Goal: Information Seeking & Learning: Understand process/instructions

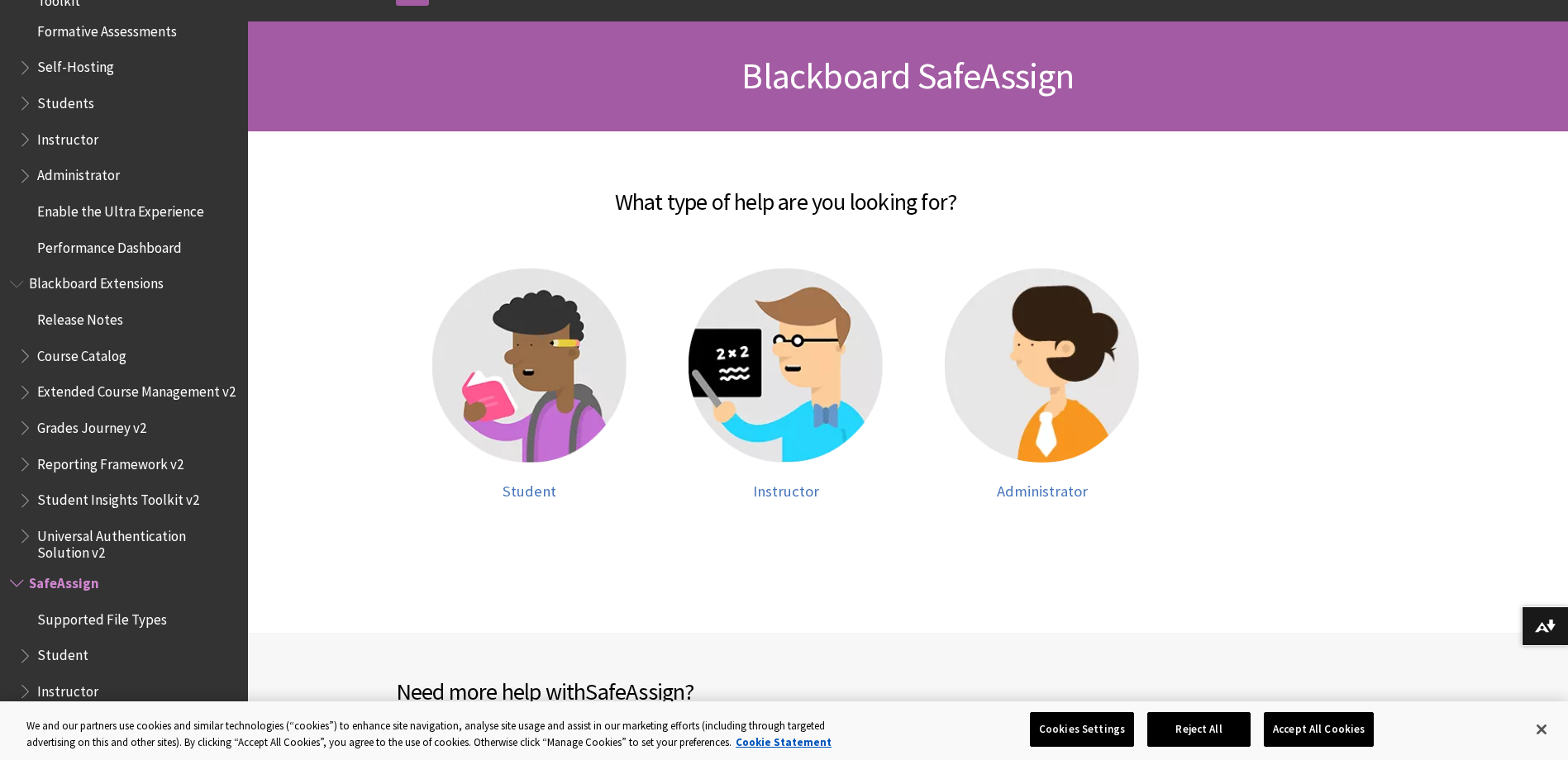
scroll to position [247, 0]
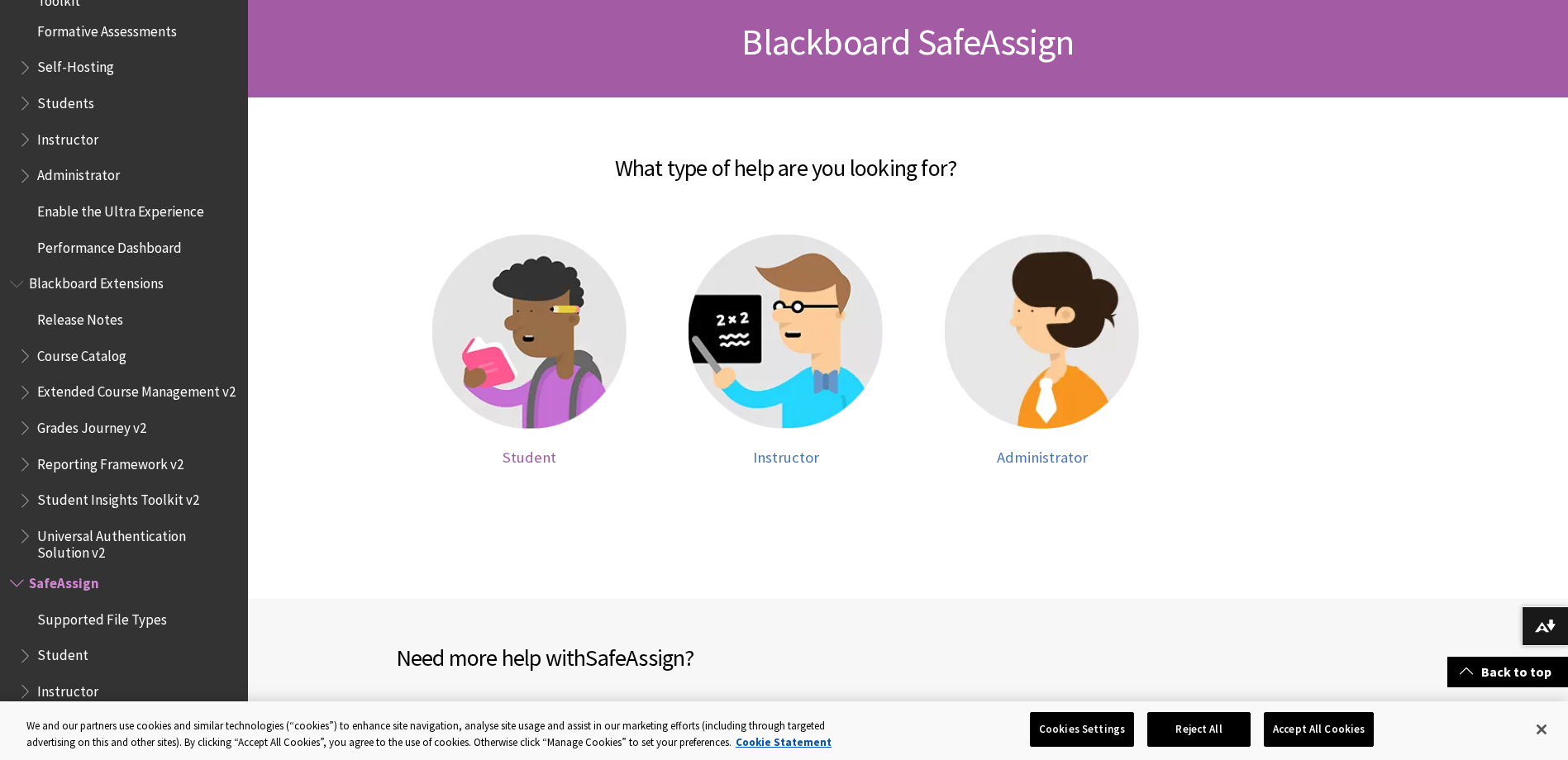
click at [542, 349] on img at bounding box center [529, 331] width 194 height 194
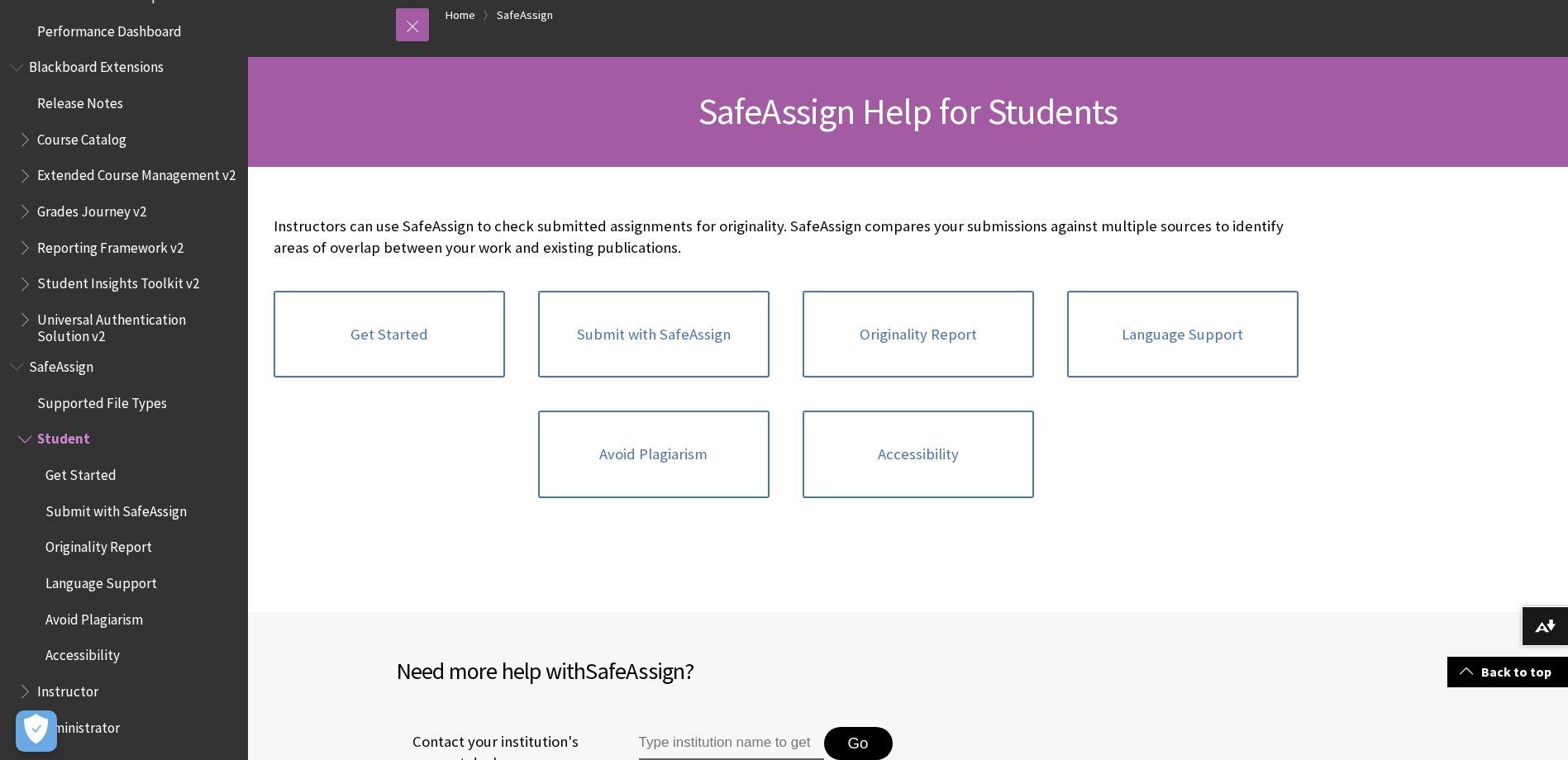
scroll to position [166, 0]
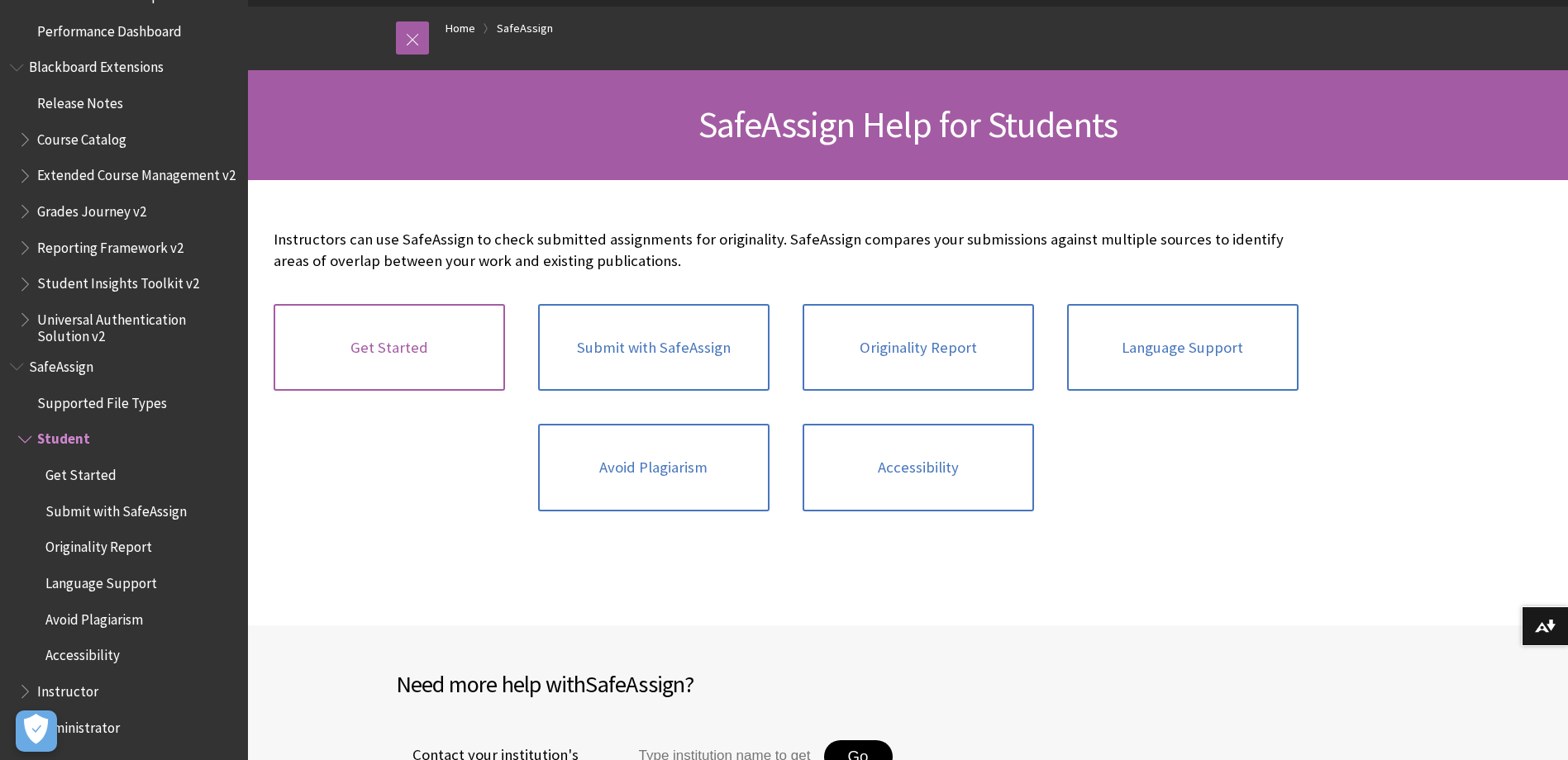
click at [425, 357] on link "Get Started" at bounding box center [389, 348] width 231 height 88
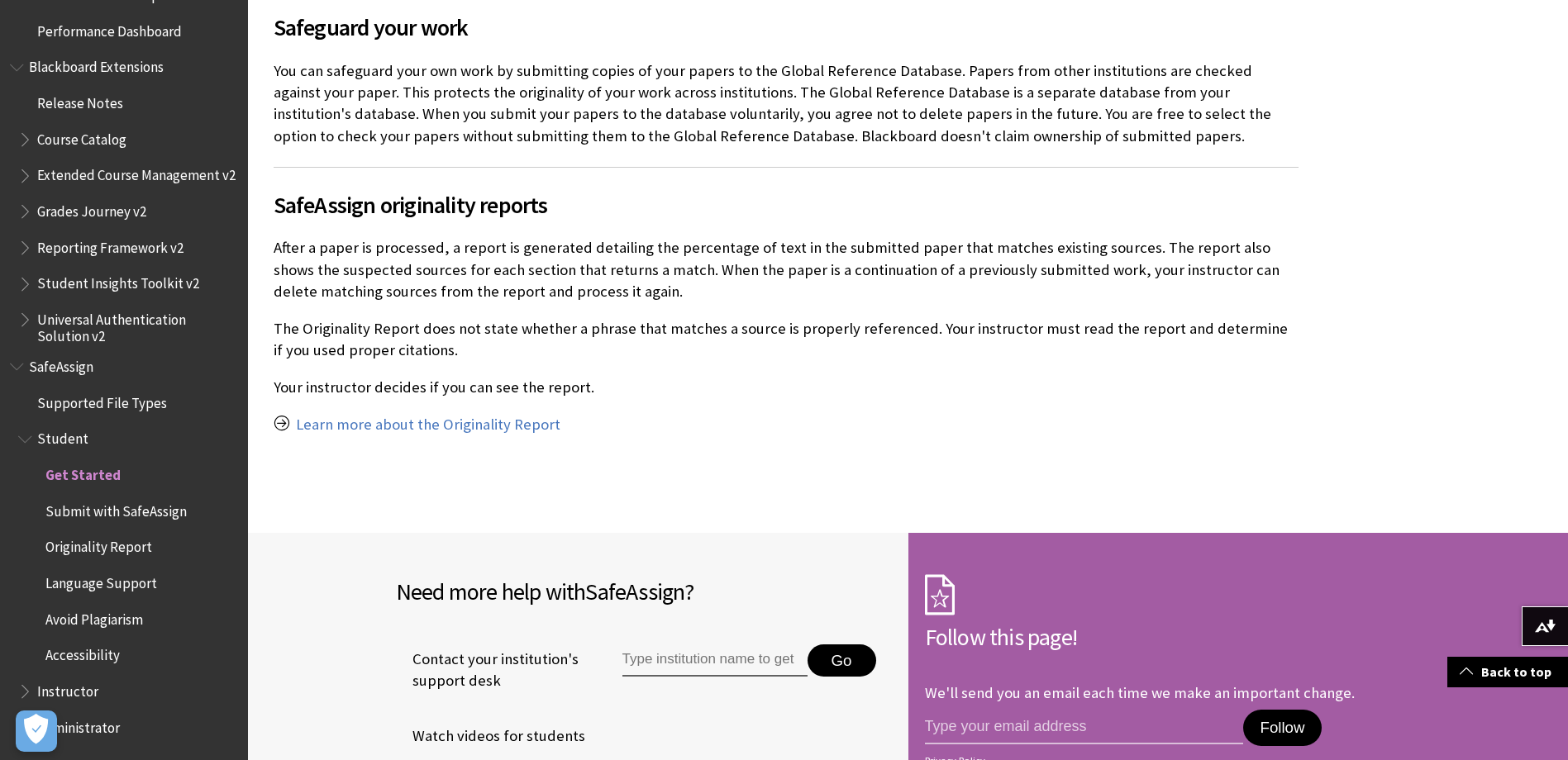
scroll to position [992, 0]
click at [96, 547] on span "Originality Report" at bounding box center [98, 545] width 106 height 22
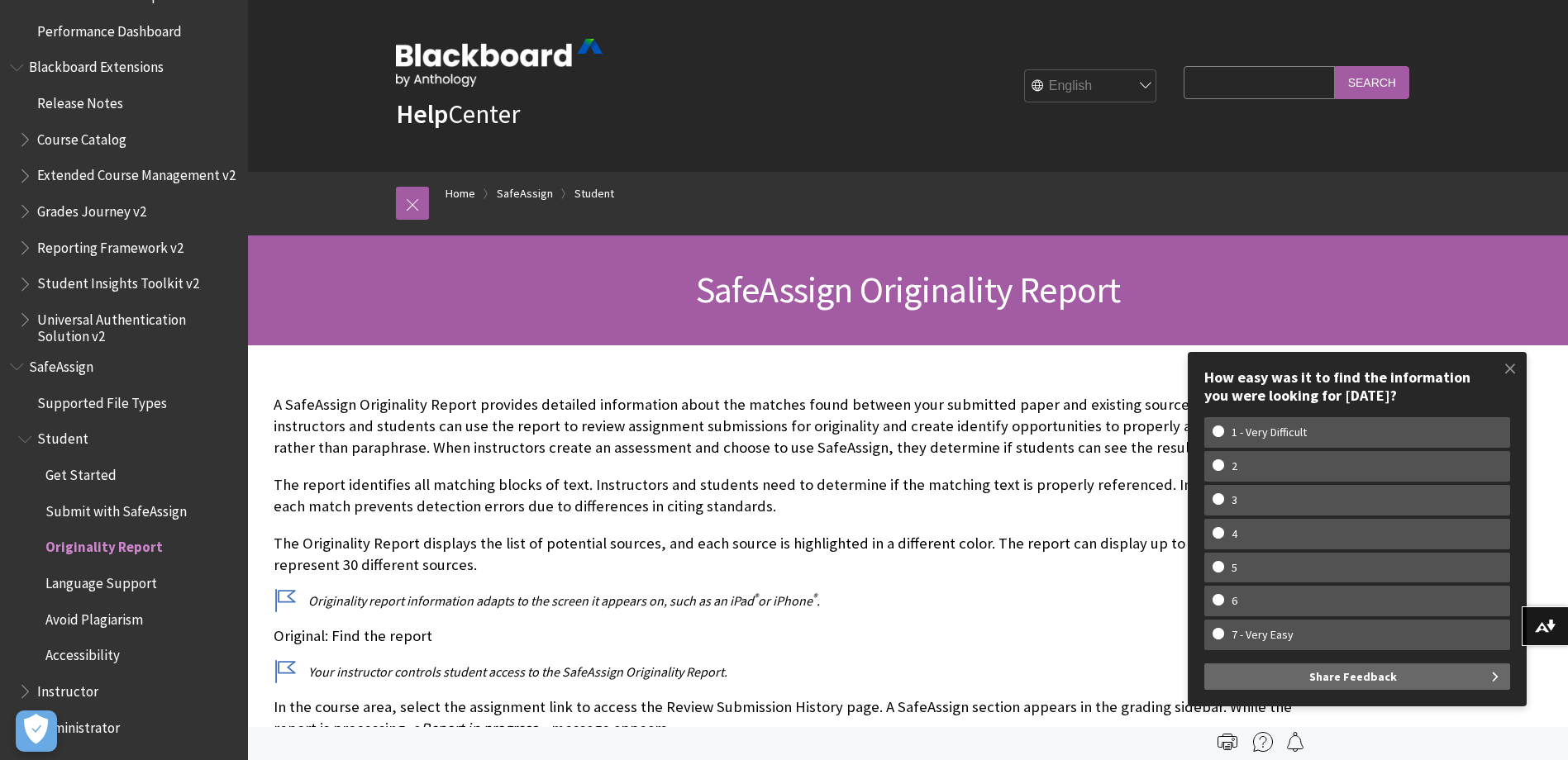
scroll to position [1672, 0]
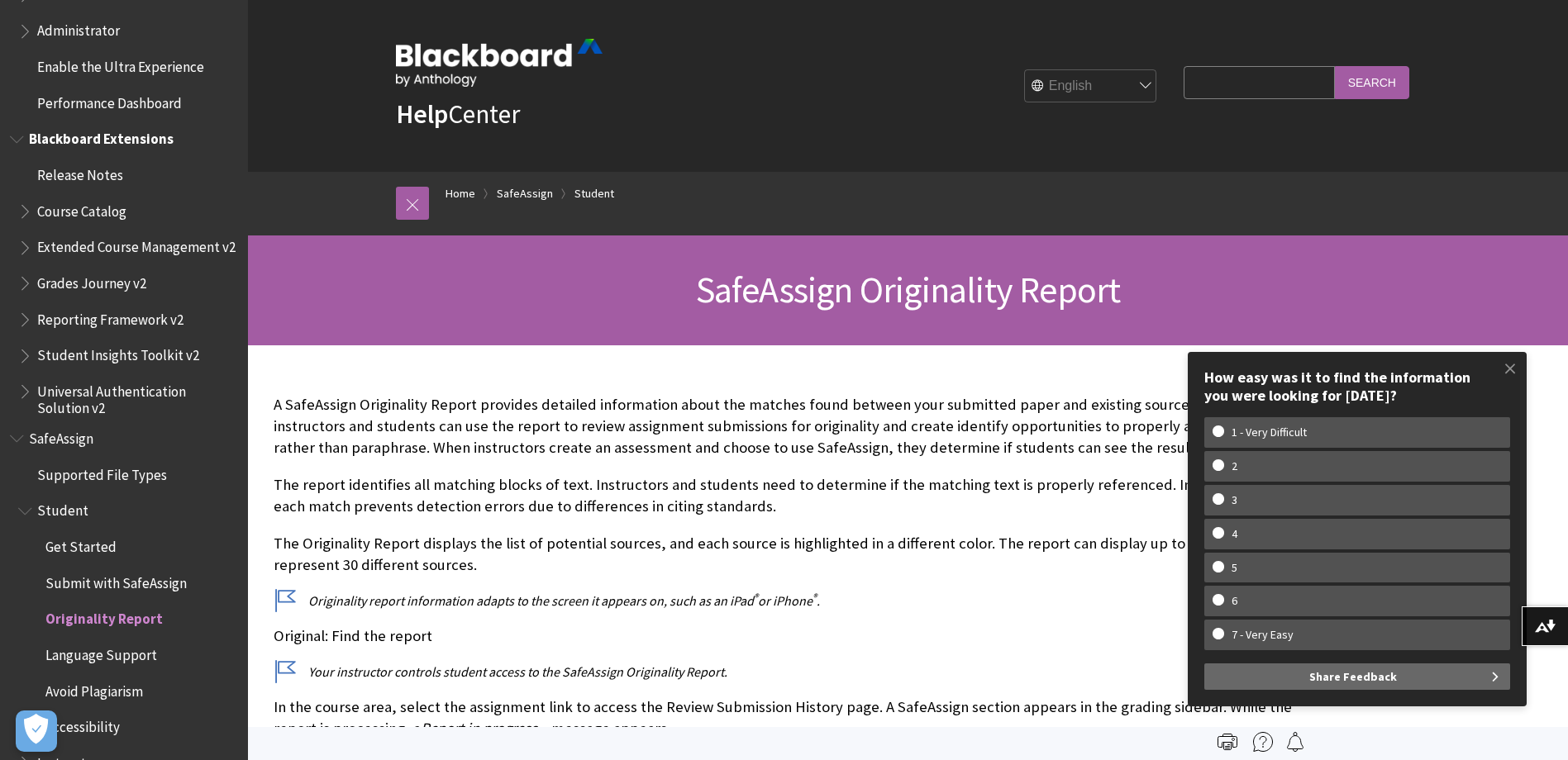
click at [134, 139] on span "Blackboard Extensions" at bounding box center [101, 136] width 144 height 22
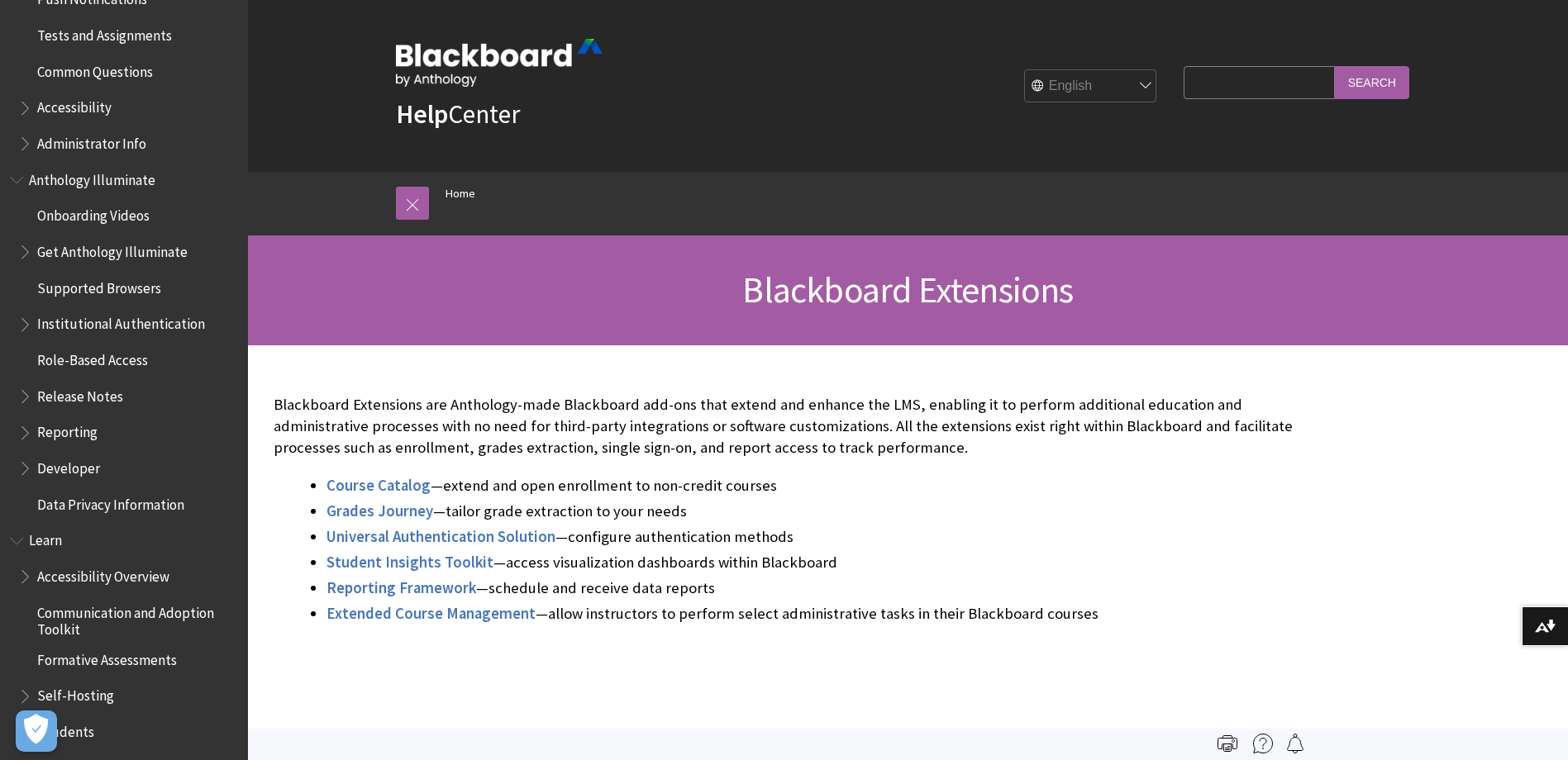
scroll to position [628, 0]
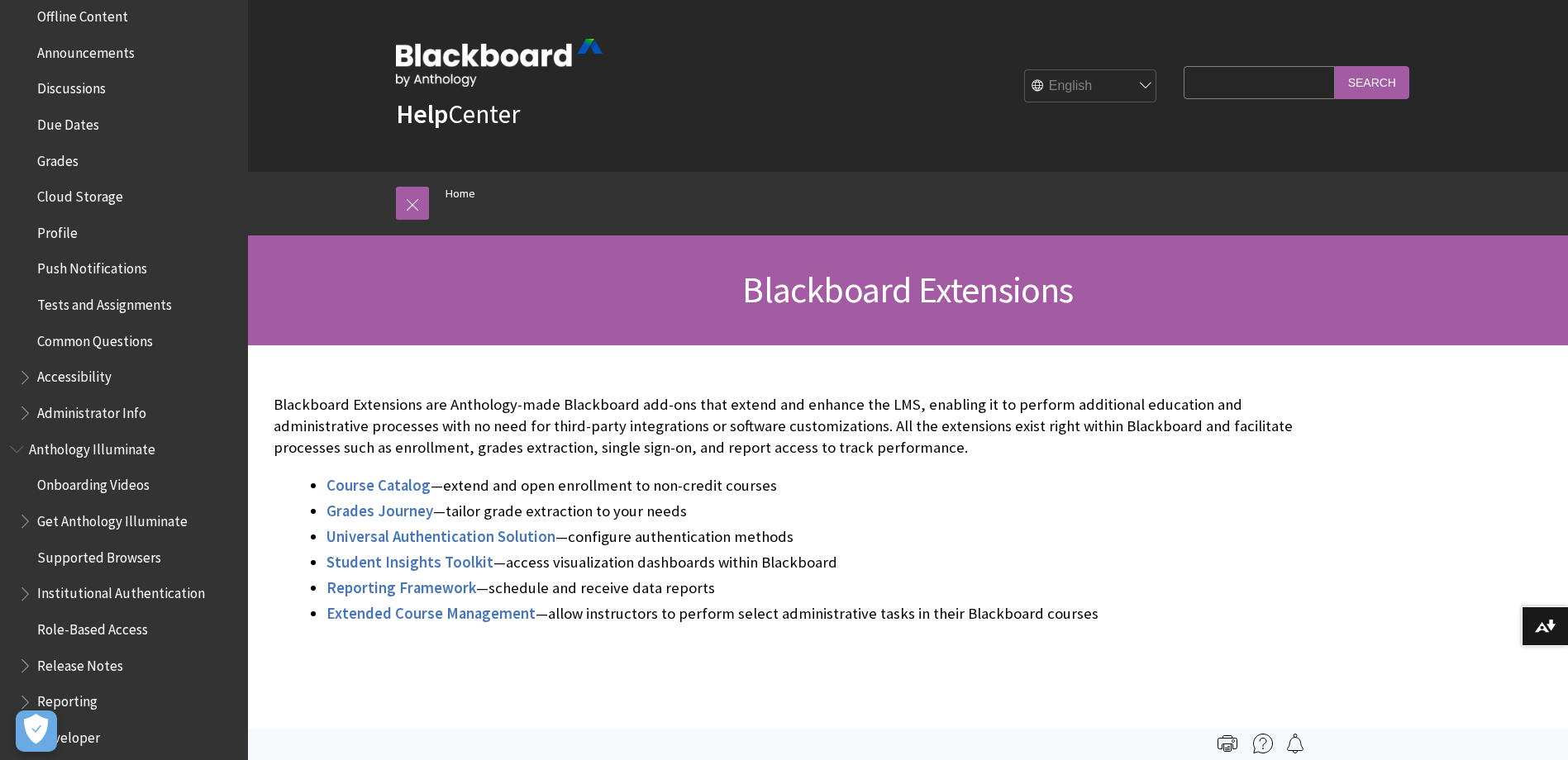
click at [103, 300] on span "Tests and Assignments" at bounding box center [104, 302] width 134 height 22
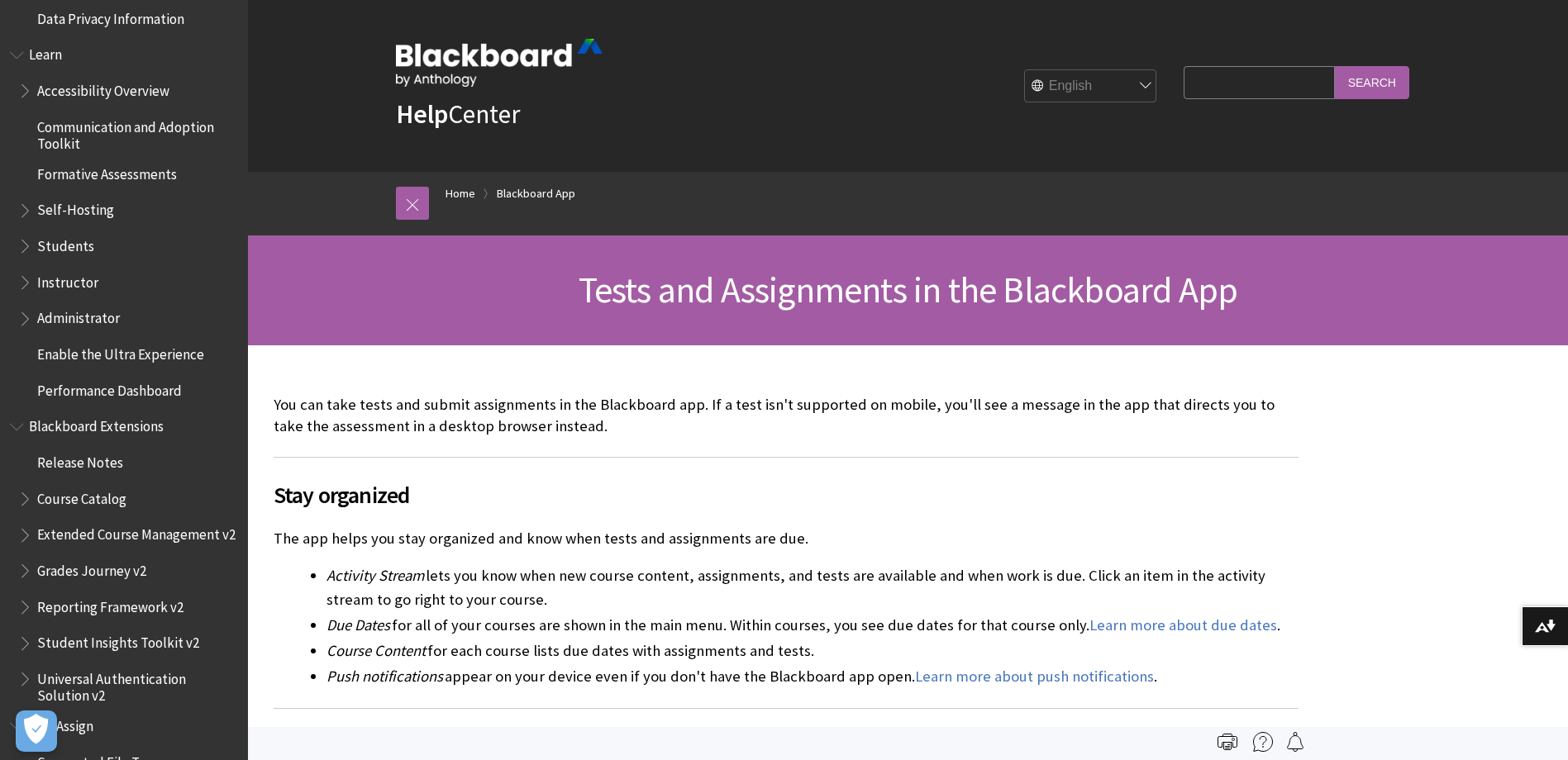
scroll to position [1538, 0]
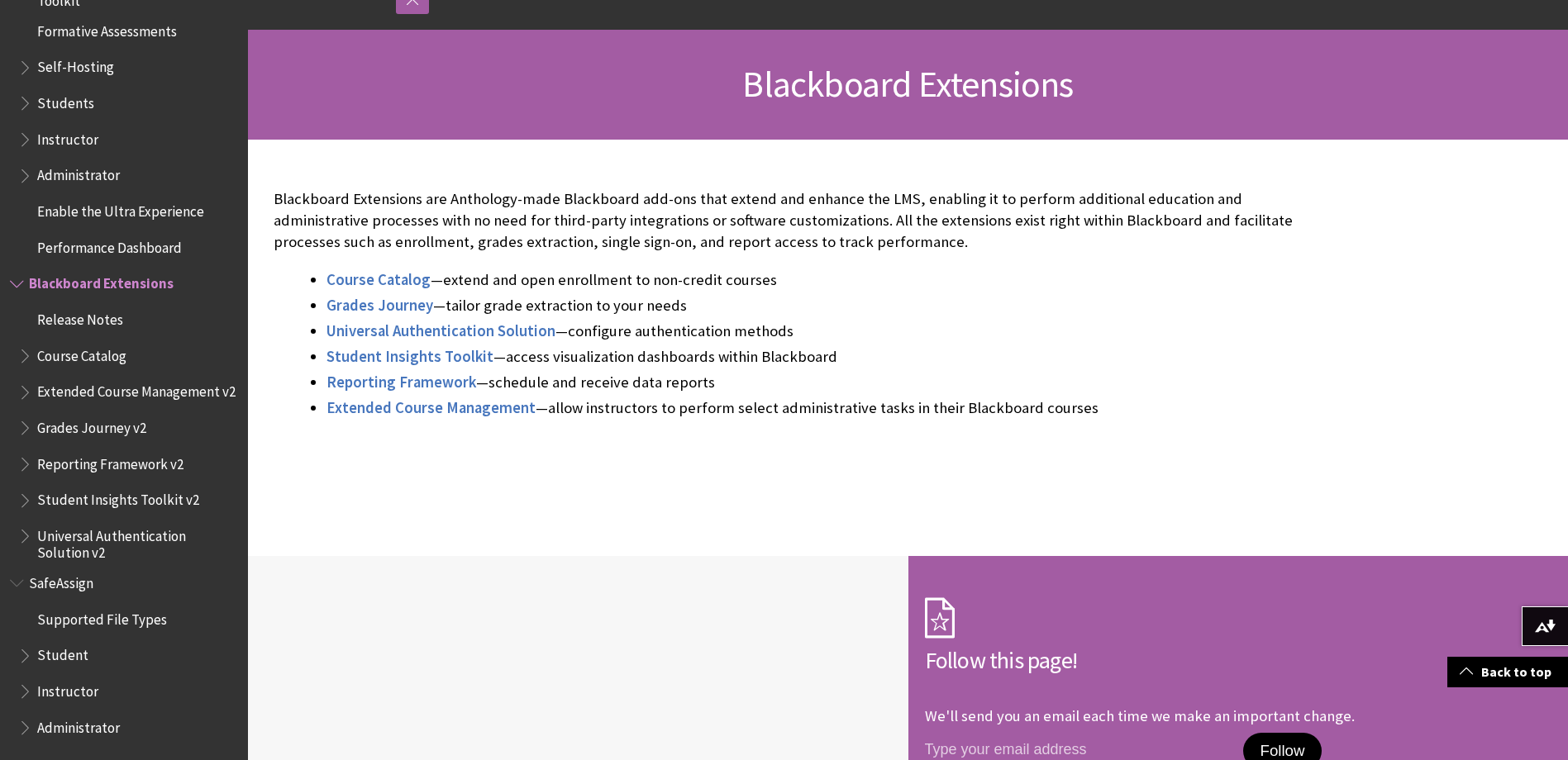
scroll to position [413, 0]
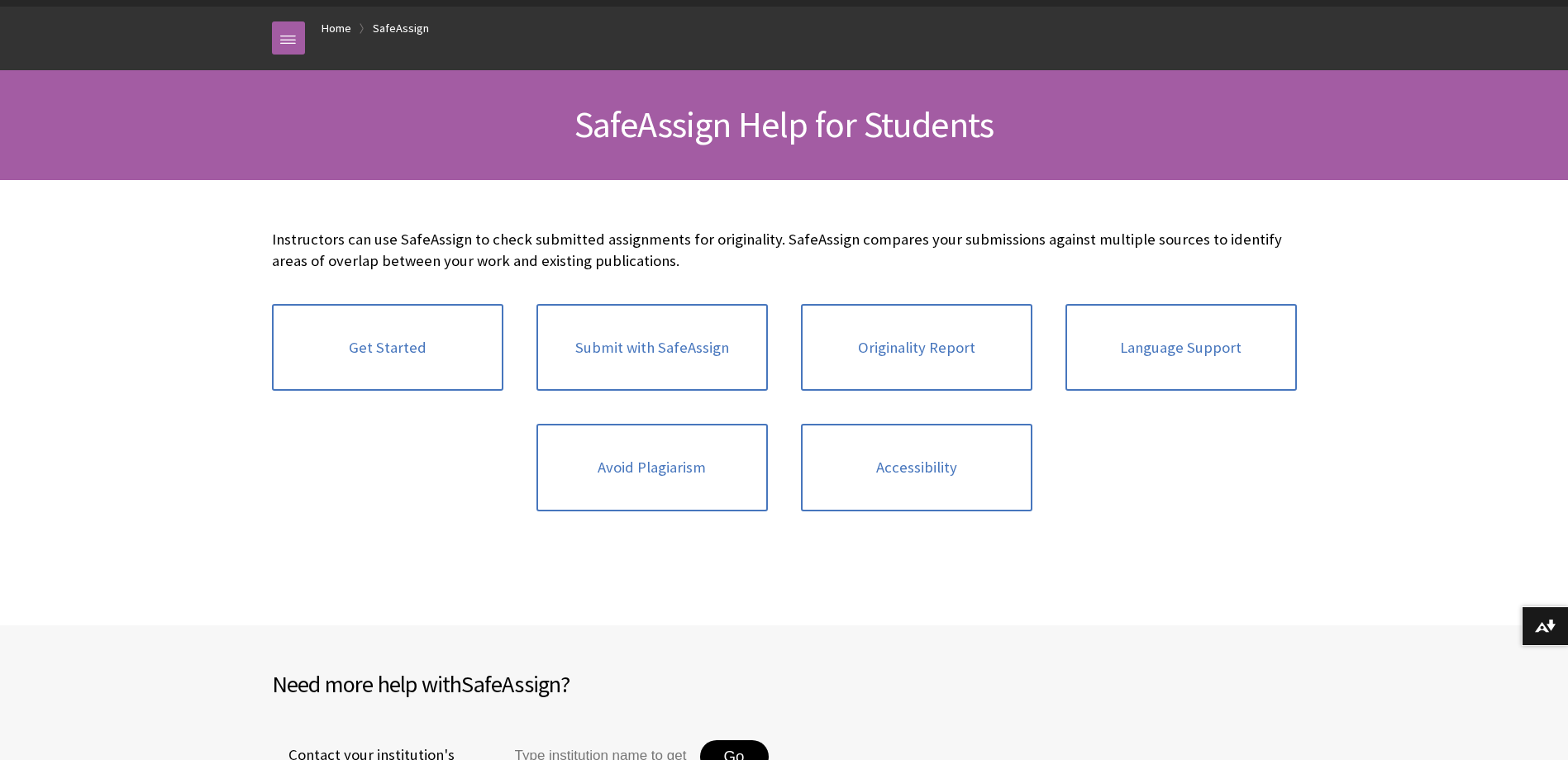
scroll to position [1755, 0]
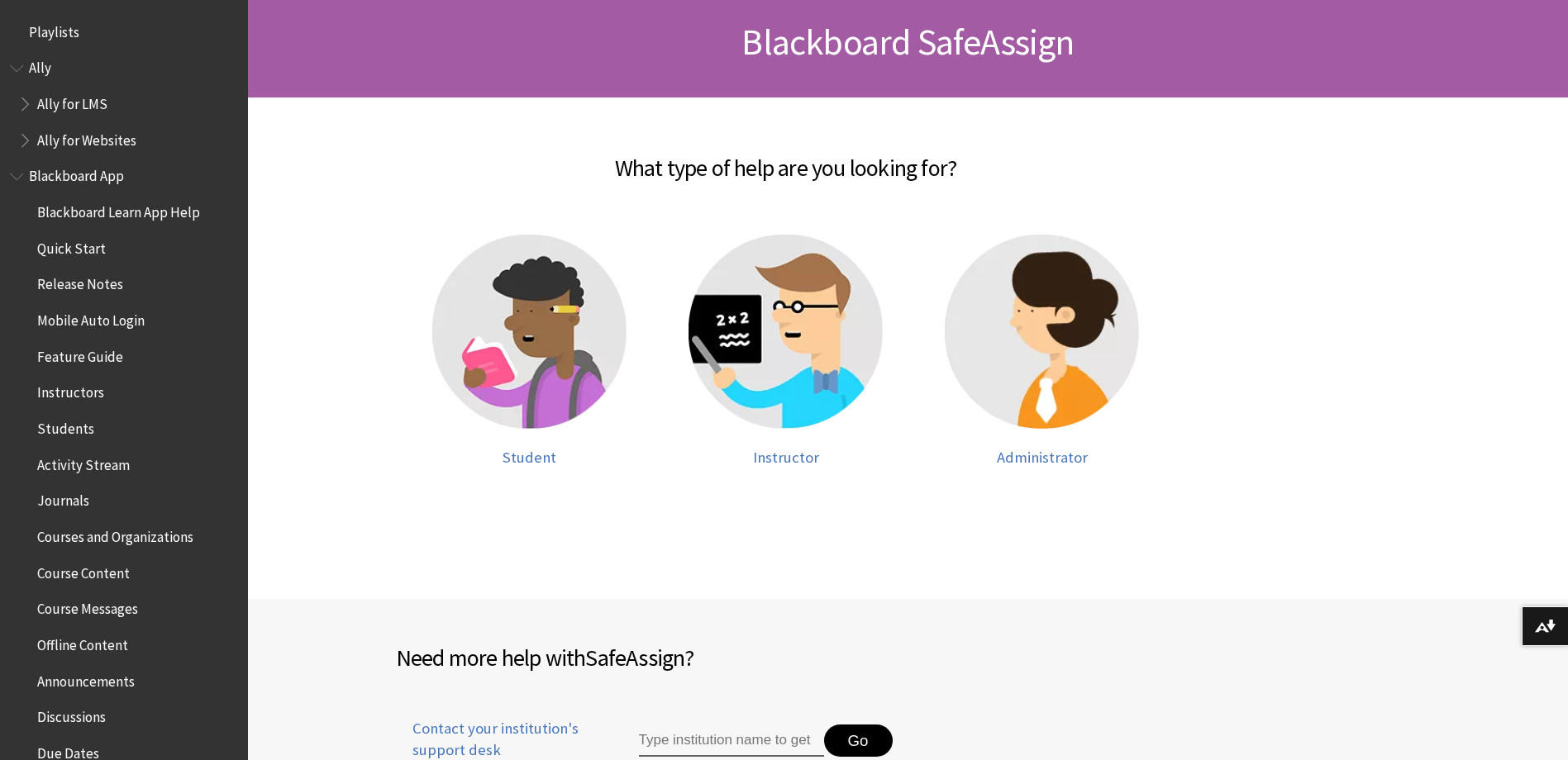
scroll to position [1538, 0]
